Goal: Book appointment/travel/reservation

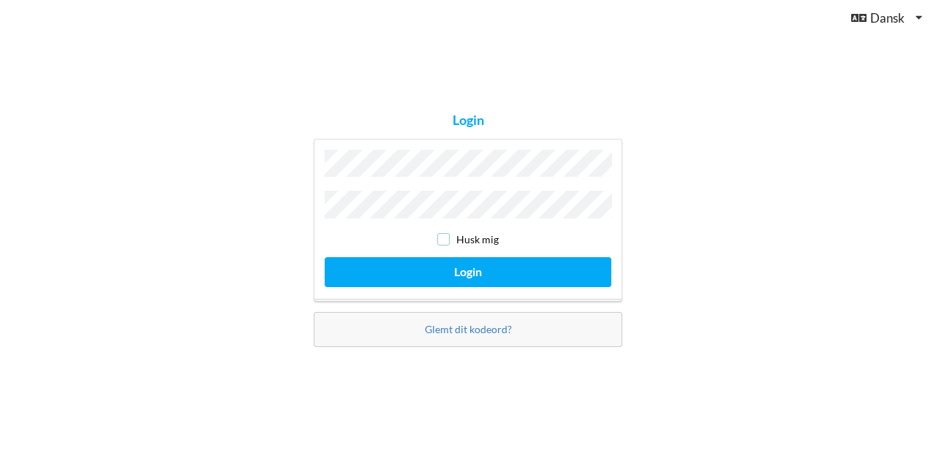
click at [443, 233] on input "checkbox" at bounding box center [443, 239] width 12 height 12
checkbox input "true"
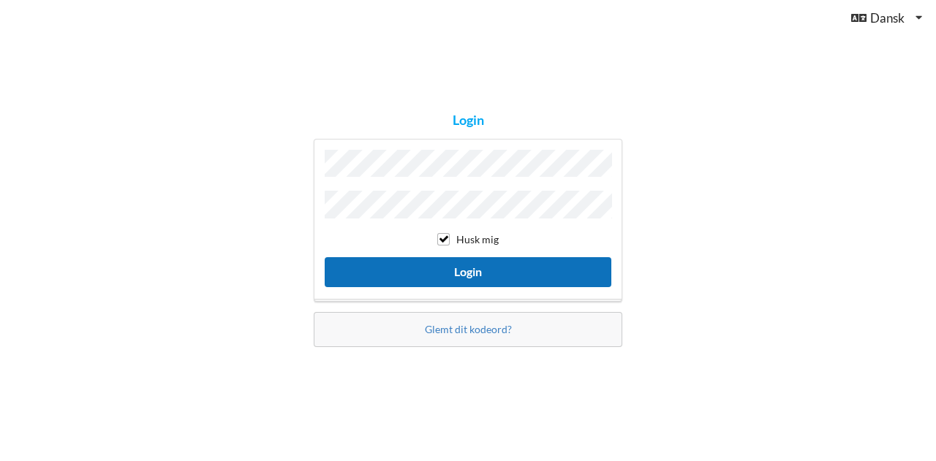
click at [444, 267] on button "Login" at bounding box center [468, 272] width 287 height 30
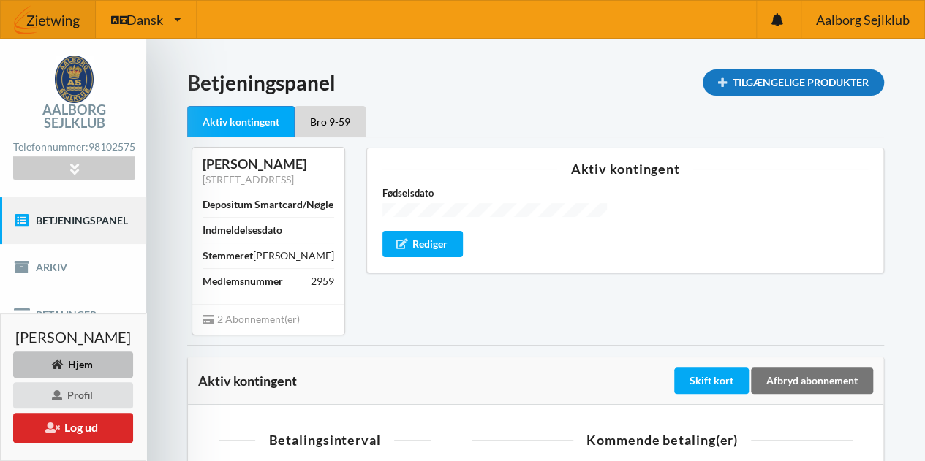
click at [766, 86] on div "Tilgængelige Produkter" at bounding box center [792, 82] width 181 height 26
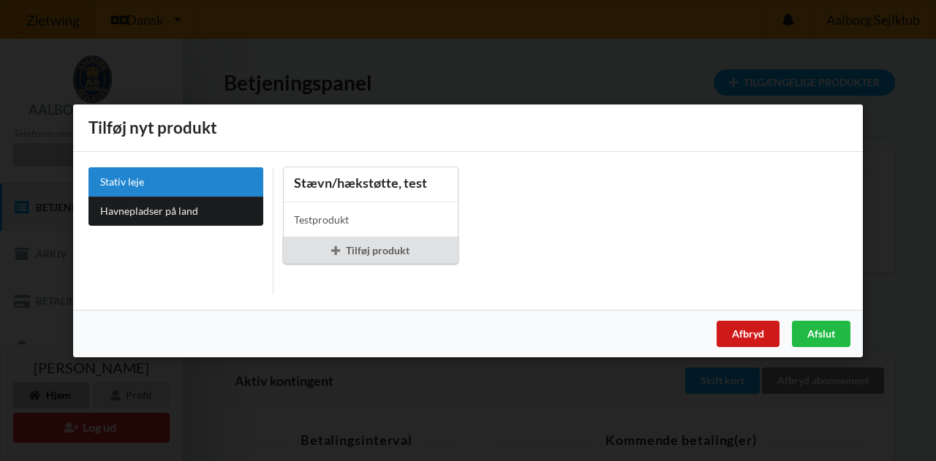
click at [743, 333] on div "Afbryd" at bounding box center [747, 333] width 63 height 26
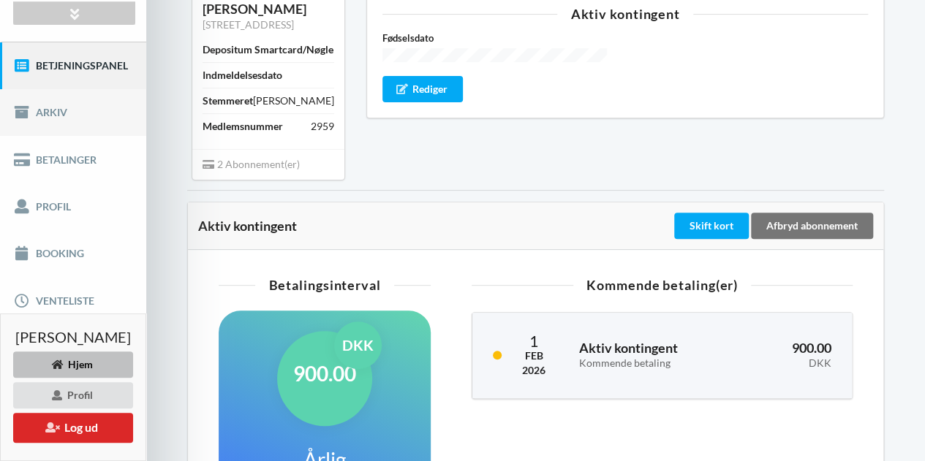
scroll to position [156, 0]
click at [56, 232] on link "Booking" at bounding box center [73, 253] width 146 height 47
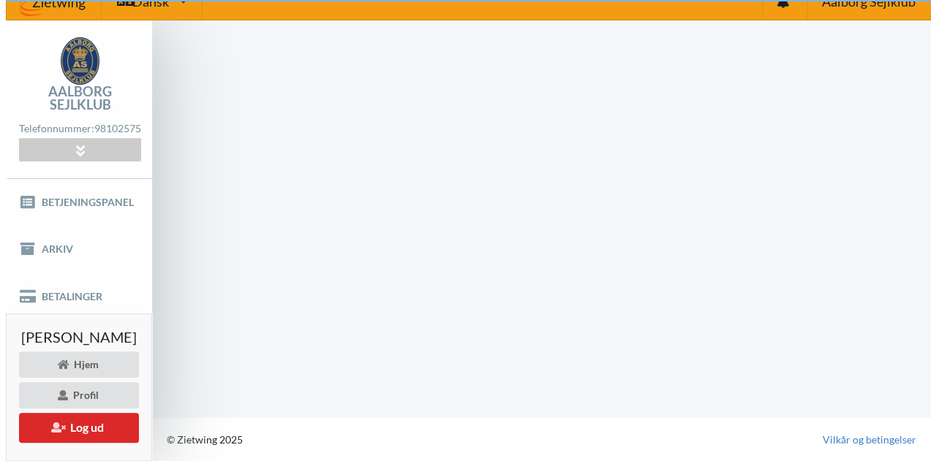
scroll to position [4, 0]
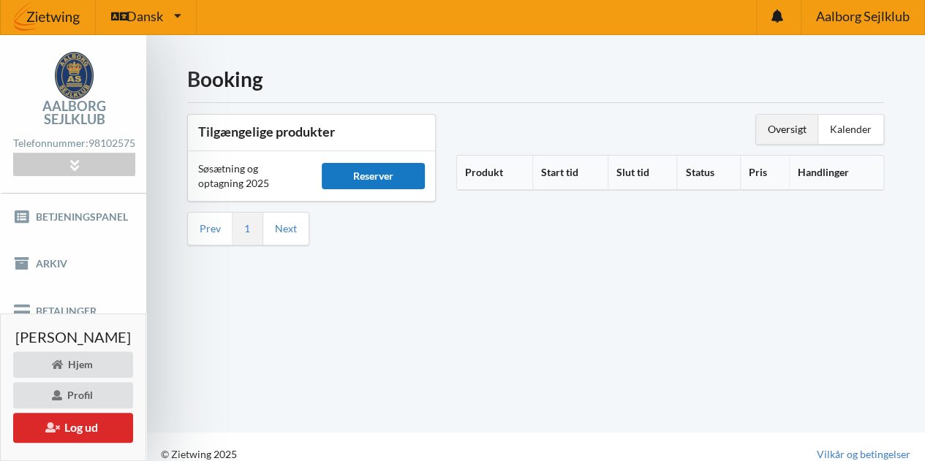
click at [403, 169] on div "Reserver" at bounding box center [373, 176] width 103 height 26
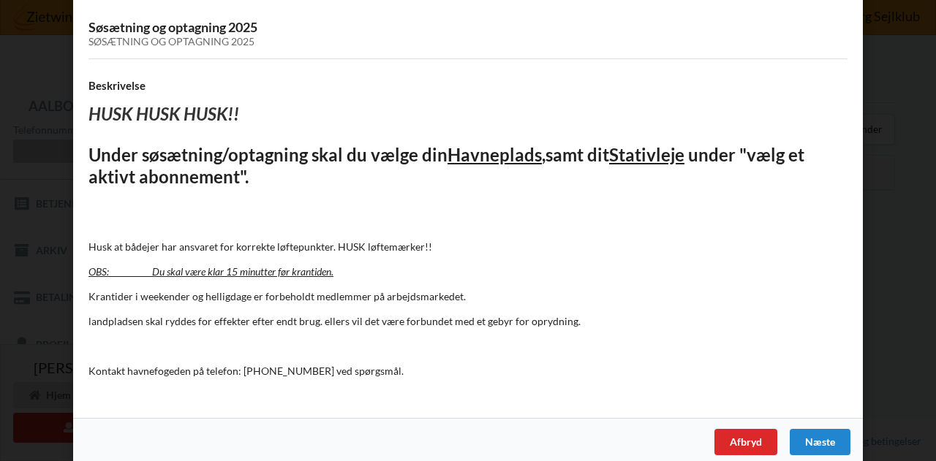
scroll to position [99, 0]
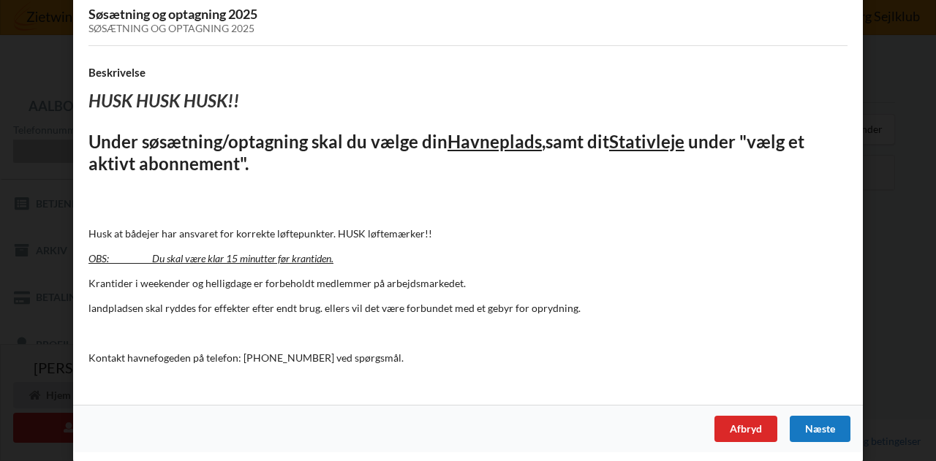
click at [803, 422] on div "Næste" at bounding box center [819, 429] width 61 height 26
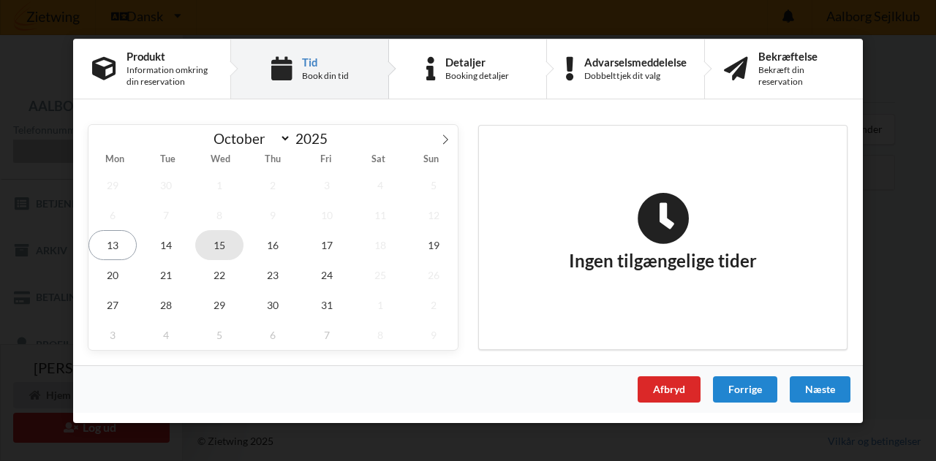
click at [230, 241] on span "15" at bounding box center [219, 245] width 48 height 30
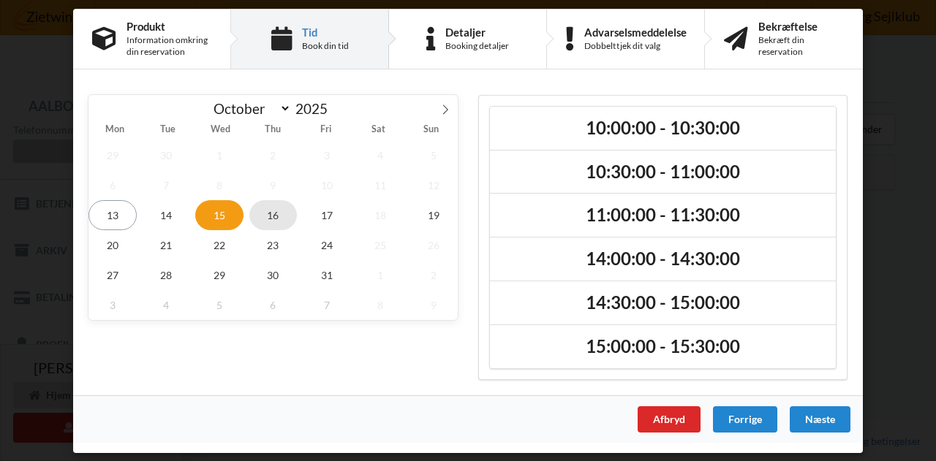
click at [273, 218] on span "16" at bounding box center [273, 215] width 48 height 30
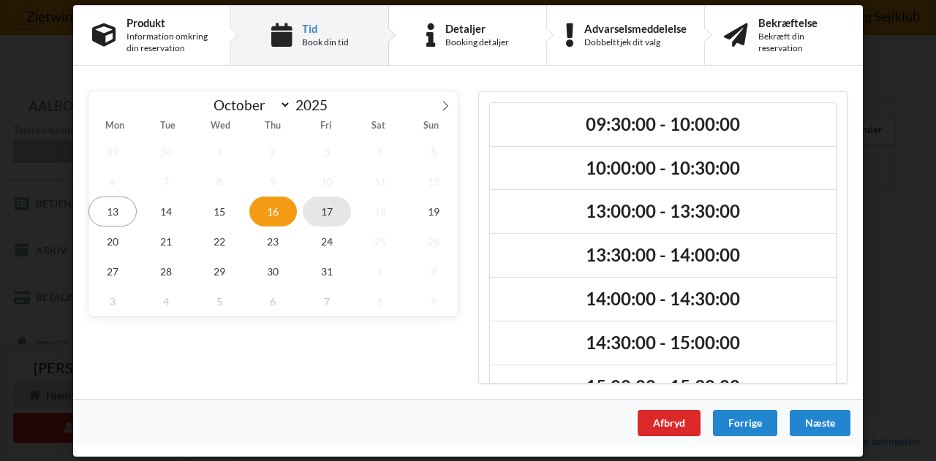
click at [329, 210] on span "17" at bounding box center [327, 211] width 48 height 30
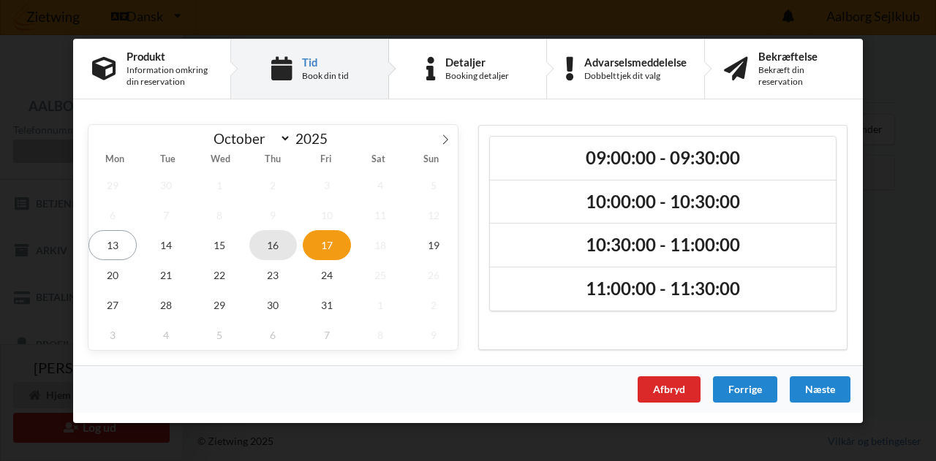
click at [263, 240] on span "16" at bounding box center [273, 245] width 48 height 30
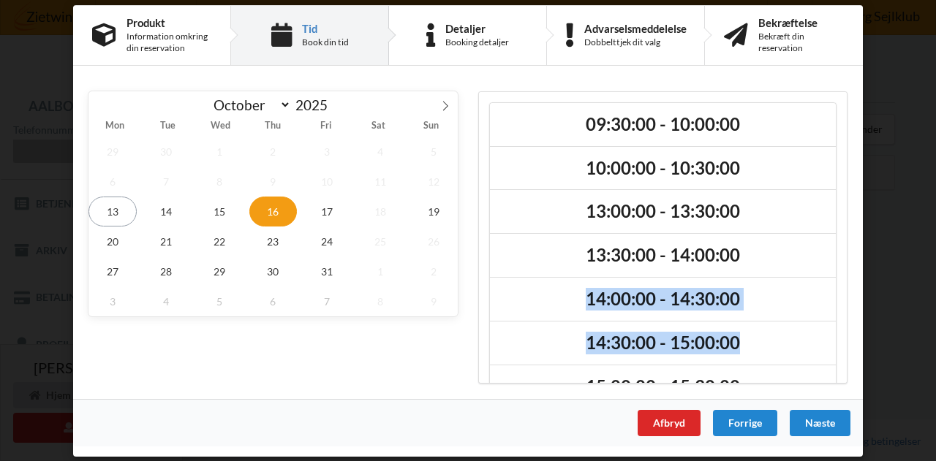
drag, startPoint x: 847, startPoint y: 248, endPoint x: 843, endPoint y: 325, distance: 76.9
click at [843, 325] on div "09:30:00 - 10:00:00 10:00:00 - 10:30:00 13:00:00 - 13:30:00 13:30:00 - 14:00:00…" at bounding box center [663, 236] width 390 height 313
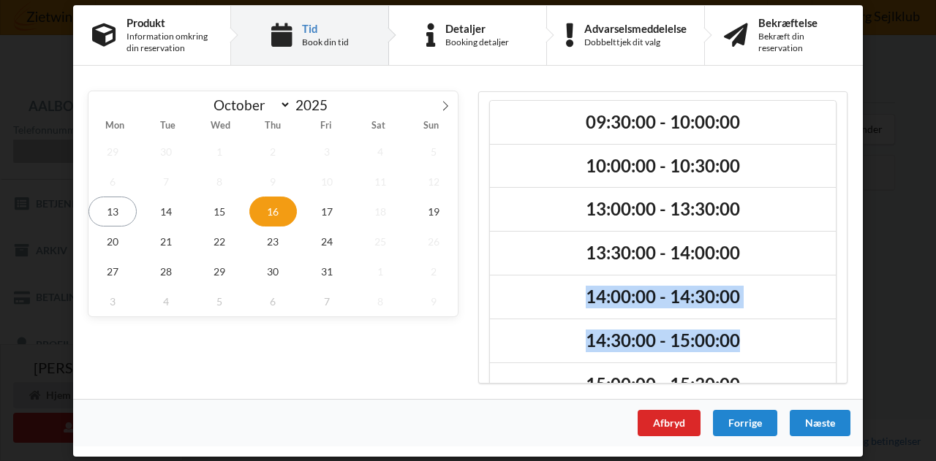
scroll to position [0, 0]
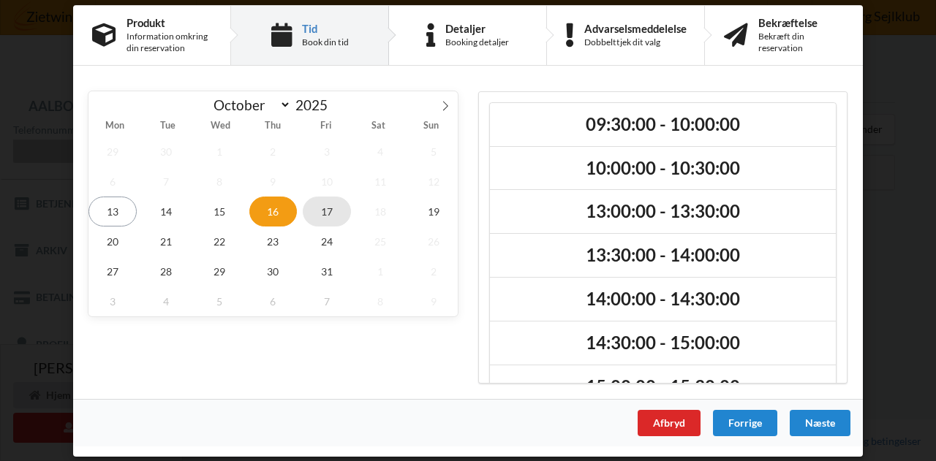
click at [322, 208] on span "17" at bounding box center [327, 211] width 48 height 30
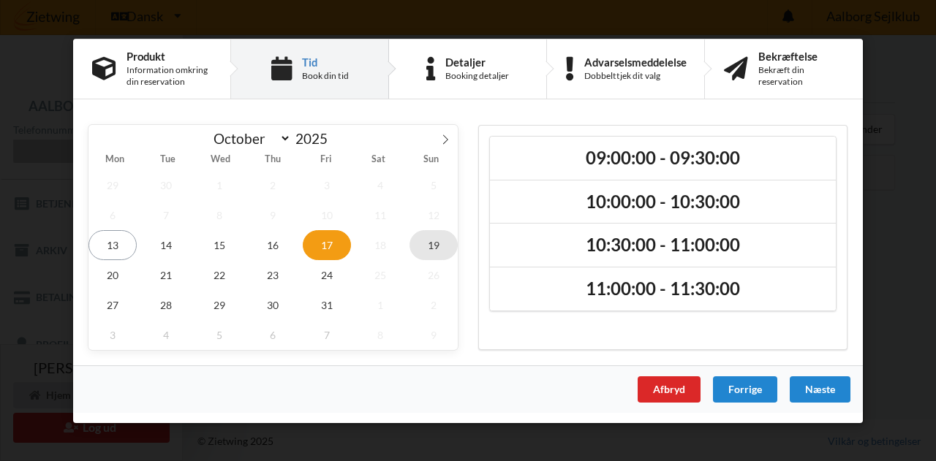
click at [432, 243] on span "19" at bounding box center [433, 245] width 48 height 30
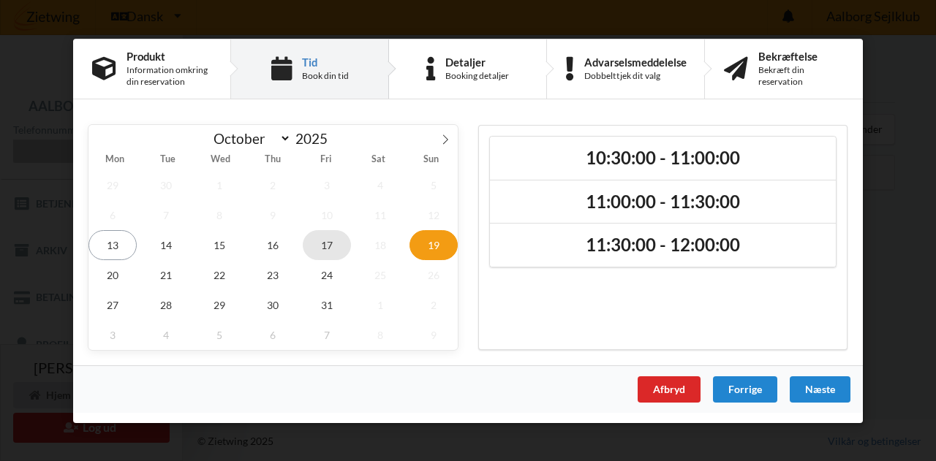
click at [332, 248] on span "17" at bounding box center [327, 245] width 48 height 30
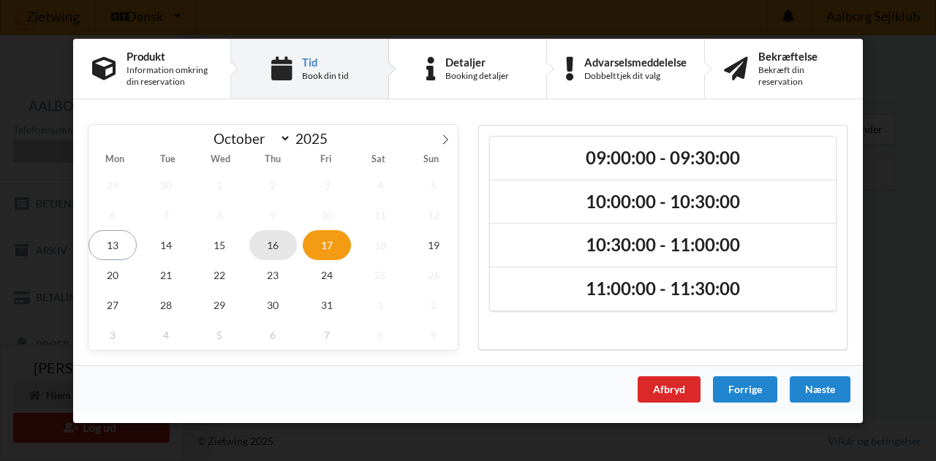
click at [281, 240] on span "16" at bounding box center [273, 245] width 48 height 30
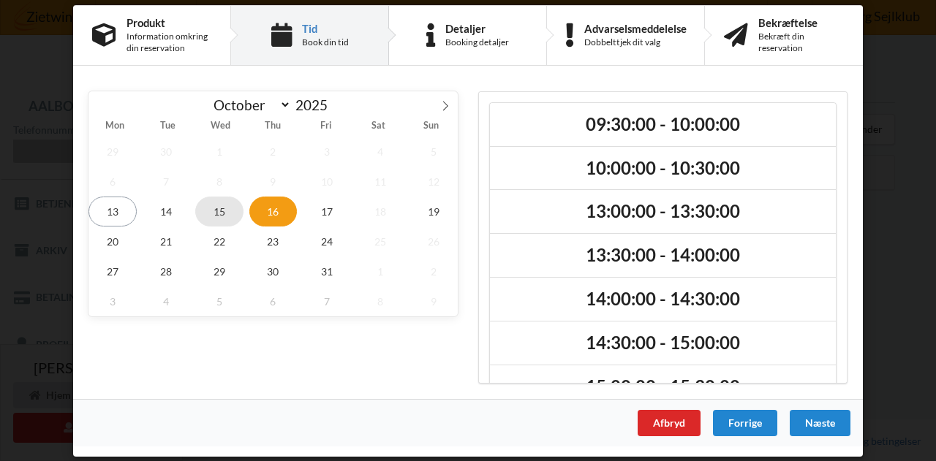
click at [223, 208] on span "15" at bounding box center [219, 211] width 48 height 30
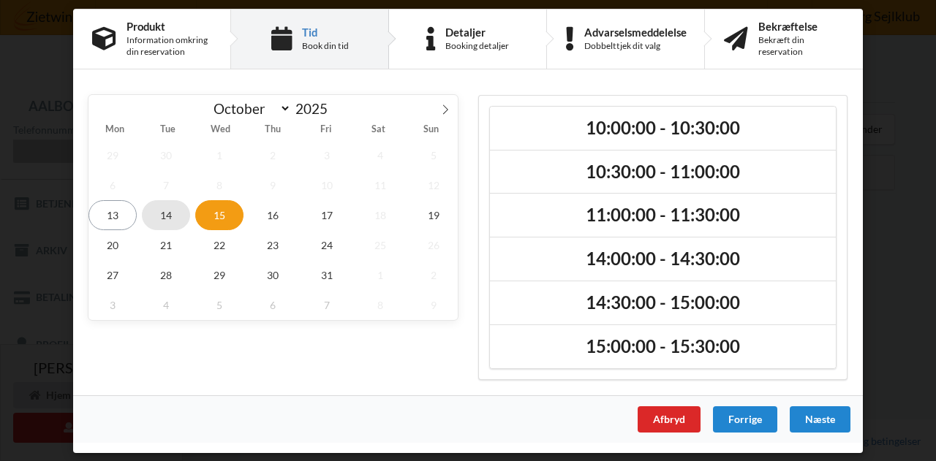
click at [165, 211] on span "14" at bounding box center [166, 215] width 48 height 30
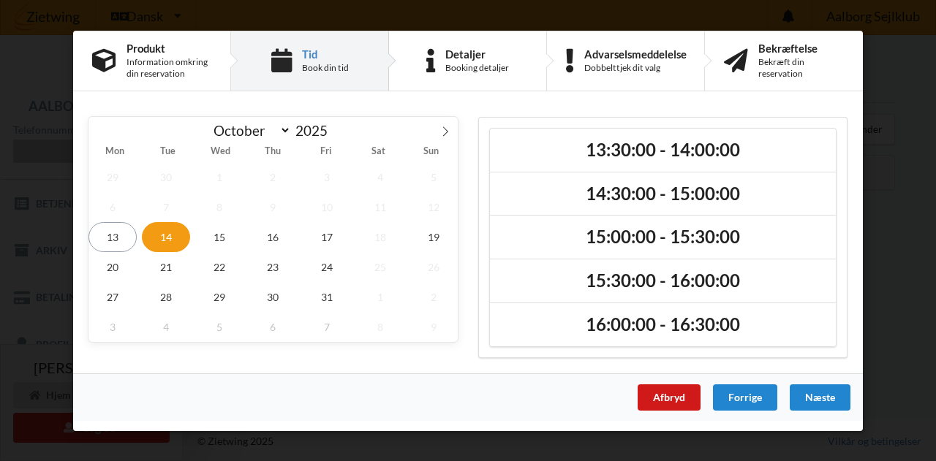
click at [662, 393] on div "Afbryd" at bounding box center [668, 398] width 63 height 26
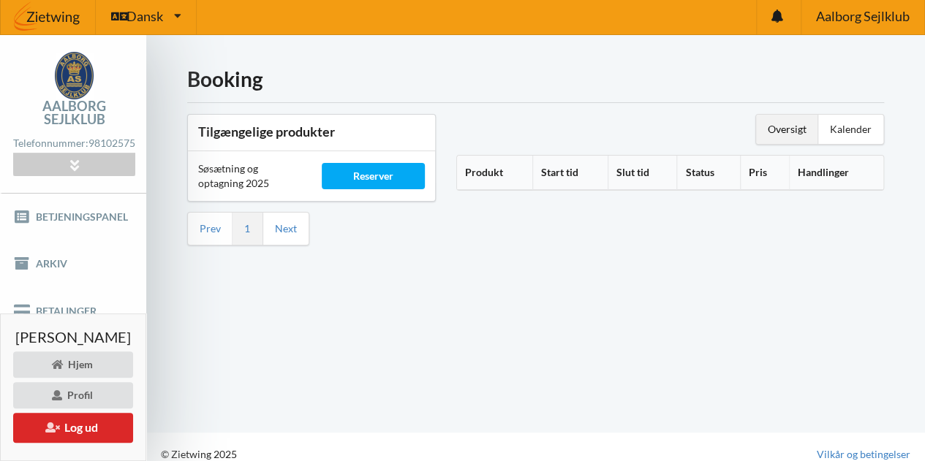
click at [509, 169] on th "Produkt" at bounding box center [494, 173] width 75 height 34
click at [510, 167] on th "Produkt" at bounding box center [502, 173] width 91 height 34
click at [515, 170] on icon at bounding box center [509, 170] width 12 height 10
click at [599, 172] on th "Start tid" at bounding box center [584, 173] width 72 height 34
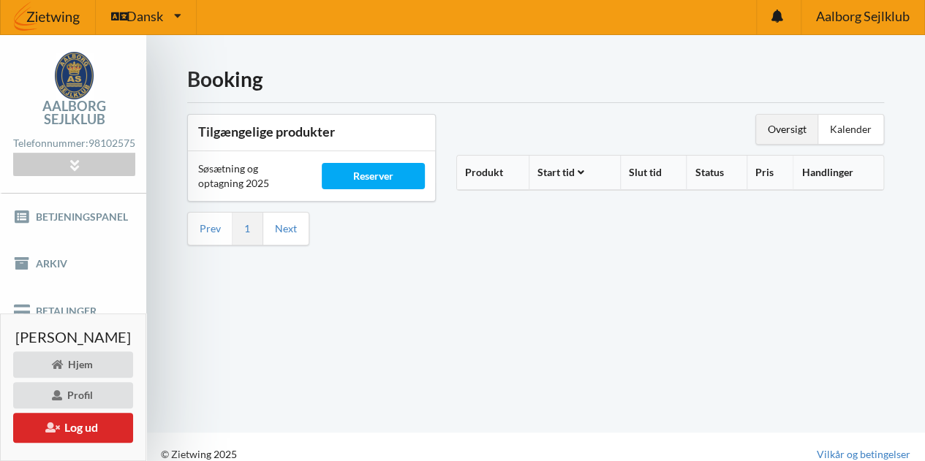
click at [587, 172] on icon at bounding box center [581, 170] width 12 height 10
click at [297, 224] on link "Next" at bounding box center [286, 228] width 22 height 13
click at [402, 168] on div "Reserver" at bounding box center [373, 176] width 103 height 26
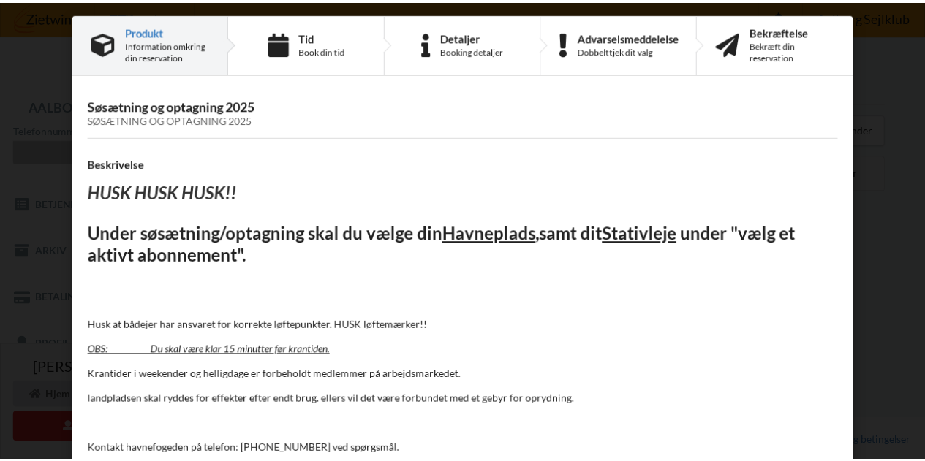
scroll to position [99, 0]
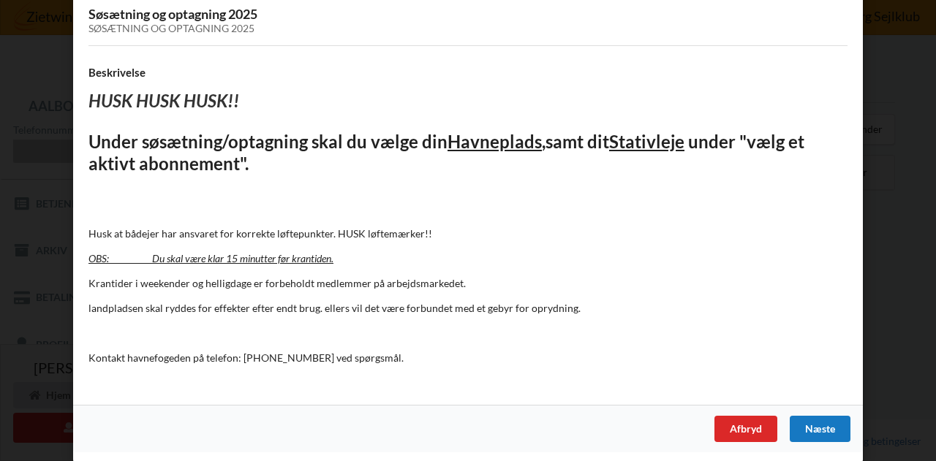
click at [822, 422] on div "Næste" at bounding box center [819, 429] width 61 height 26
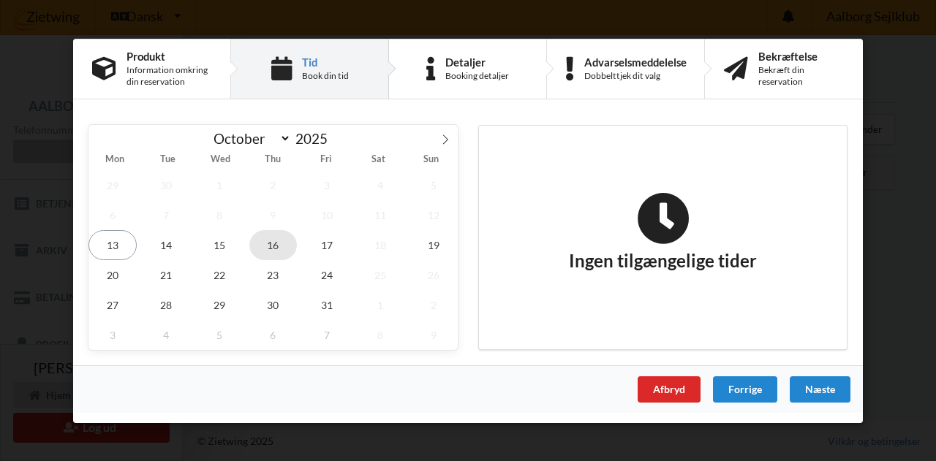
click at [273, 243] on span "16" at bounding box center [273, 245] width 48 height 30
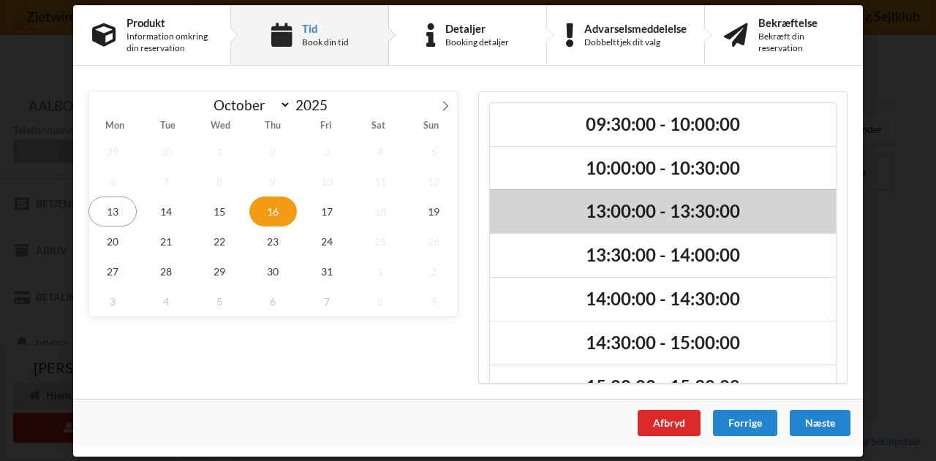
click at [614, 213] on h2 "13:00:00 - 13:30:00" at bounding box center [662, 211] width 325 height 23
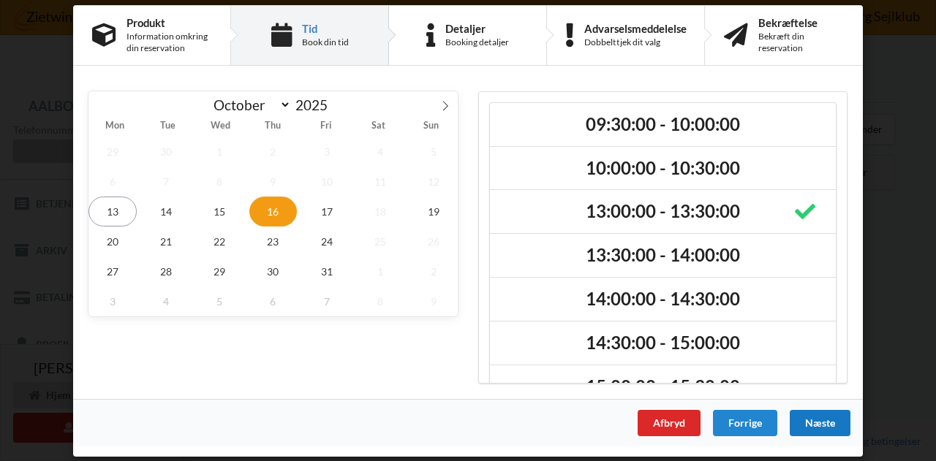
click at [823, 426] on div "Næste" at bounding box center [819, 422] width 61 height 26
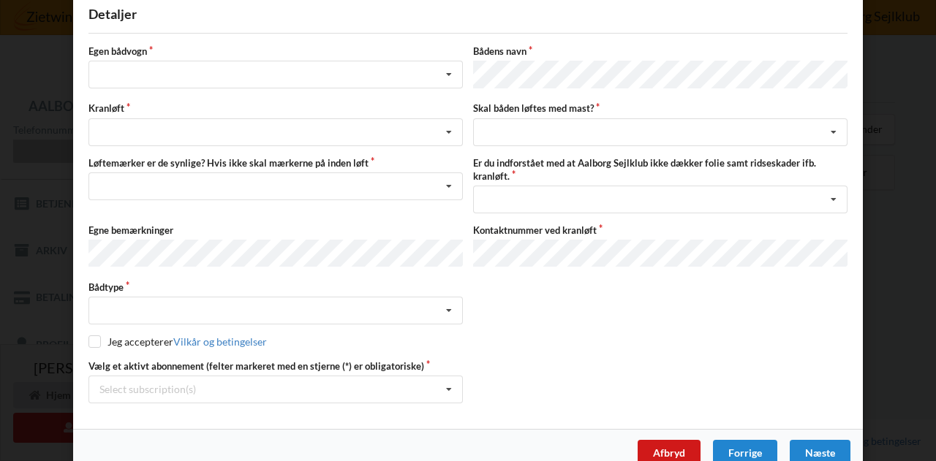
click at [662, 447] on div "Afbryd" at bounding box center [668, 453] width 63 height 26
